Goal: Transaction & Acquisition: Purchase product/service

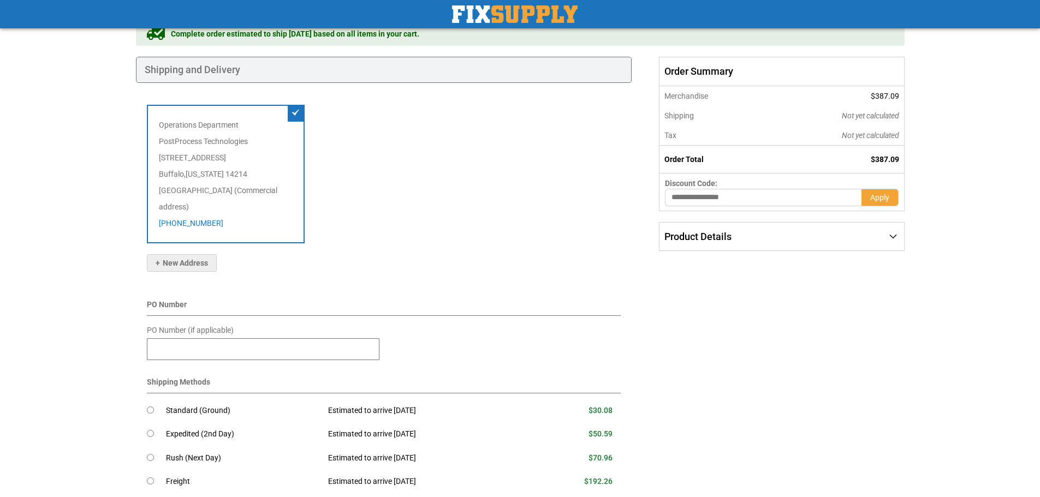
scroll to position [109, 0]
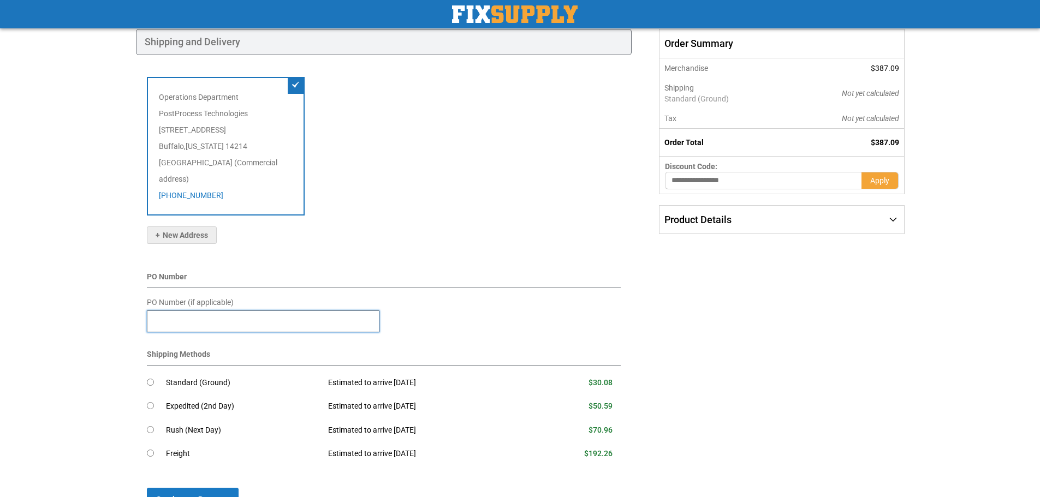
click at [208, 311] on input "PO Number (if applicable)" at bounding box center [263, 322] width 233 height 22
paste input "******"
type input "******"
click at [498, 271] on div "PO Number" at bounding box center [384, 279] width 474 height 17
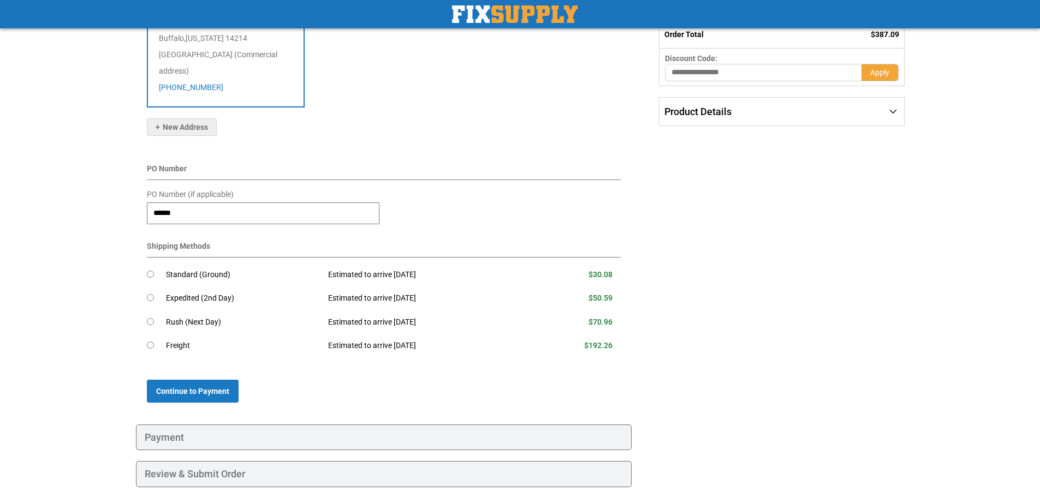
scroll to position [218, 0]
click at [200, 386] on span "Continue to Payment" at bounding box center [192, 390] width 73 height 9
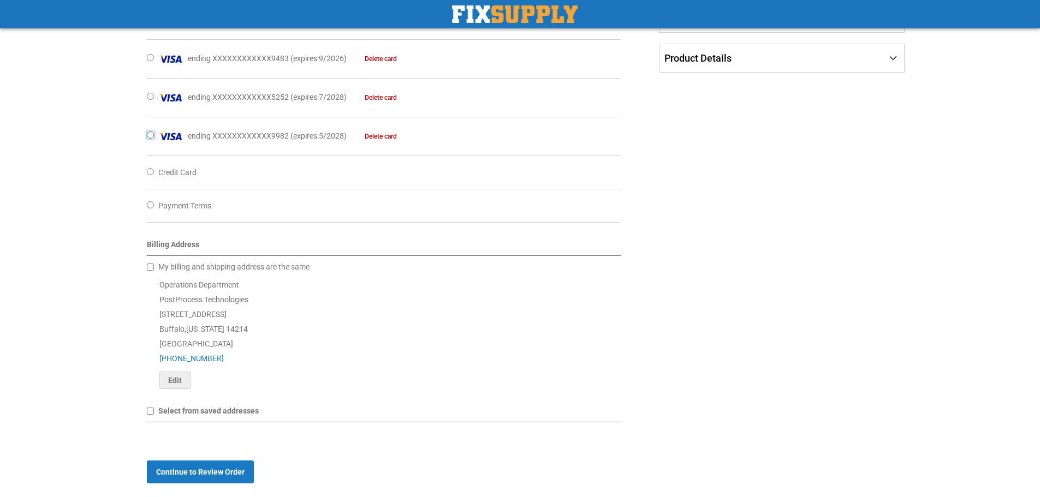
scroll to position [273, 0]
click at [176, 473] on span "Continue to Review Order" at bounding box center [200, 470] width 88 height 9
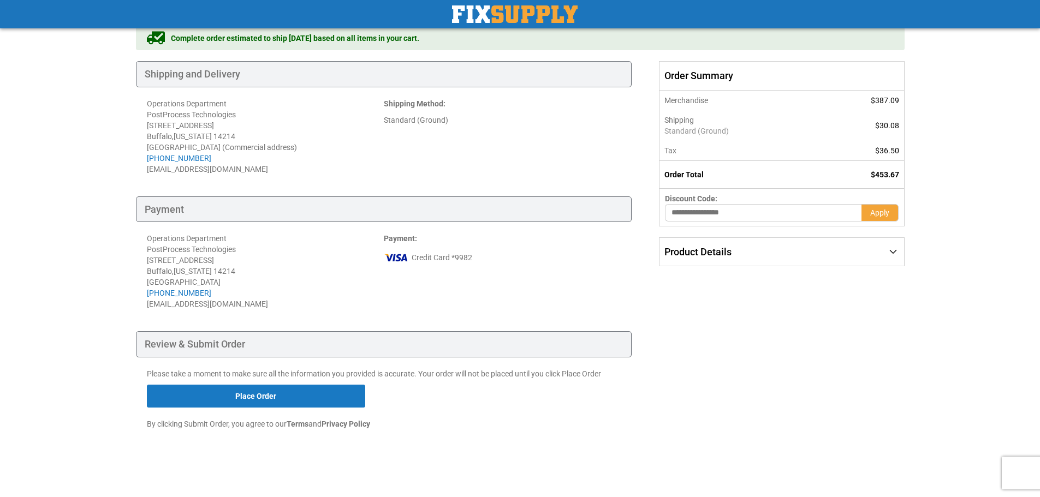
scroll to position [80, 0]
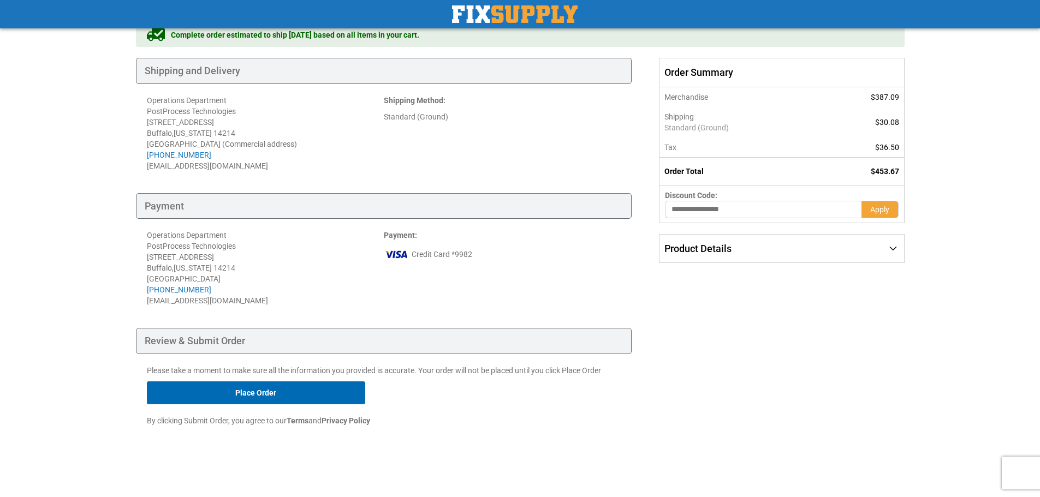
click at [277, 392] on button "Place Order" at bounding box center [256, 393] width 218 height 23
